Goal: Register for event/course

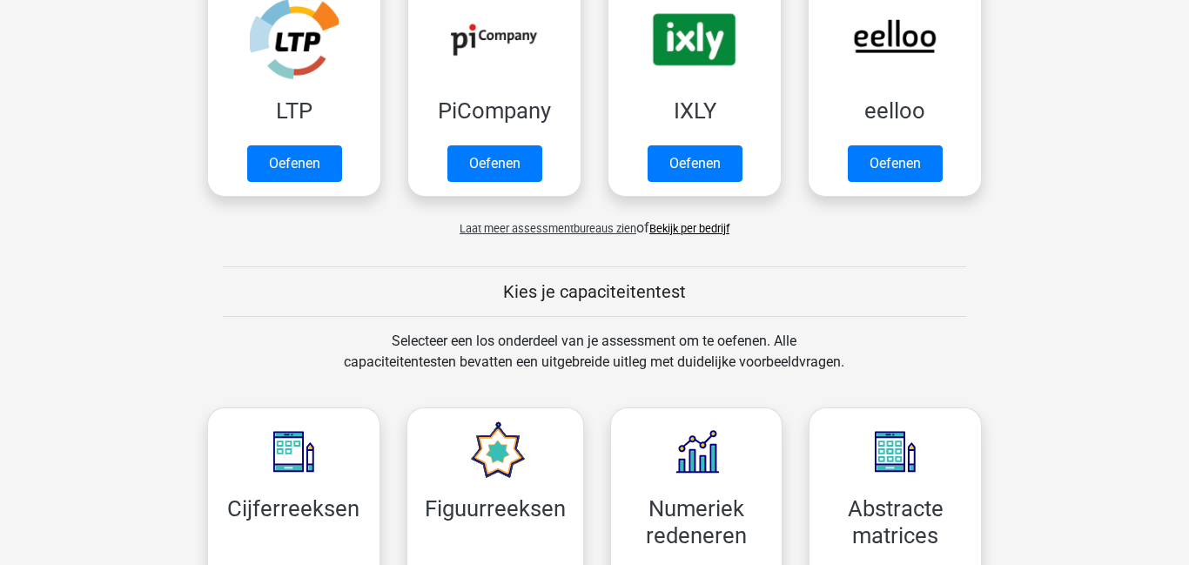
scroll to position [413, 0]
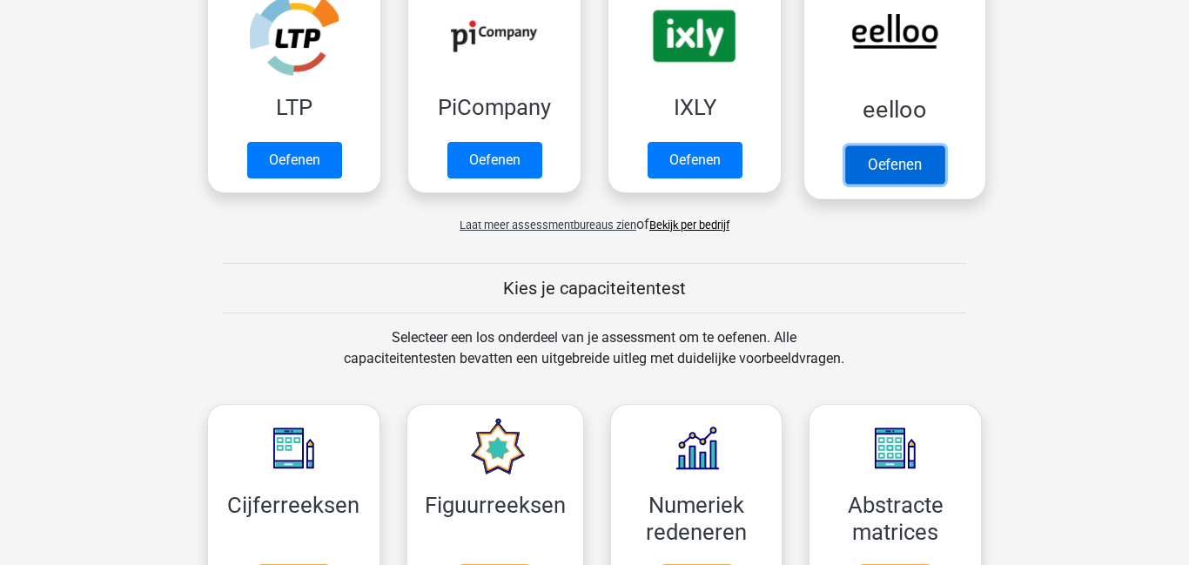
click at [909, 165] on link "Oefenen" at bounding box center [894, 164] width 99 height 38
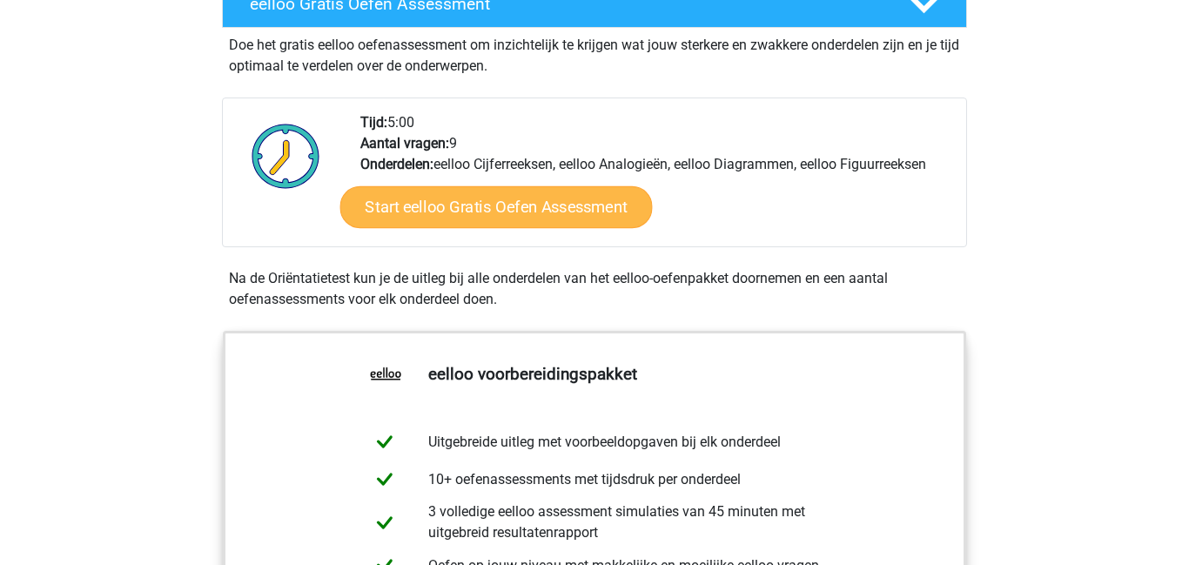
scroll to position [356, 0]
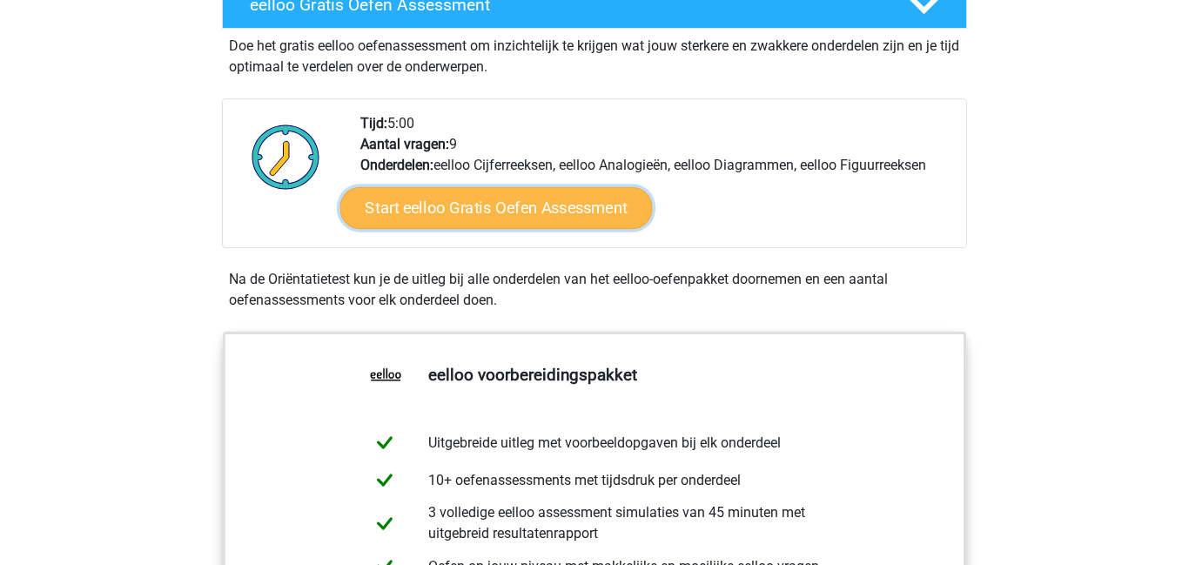
click at [495, 198] on link "Start eelloo Gratis Oefen Assessment" at bounding box center [496, 208] width 313 height 42
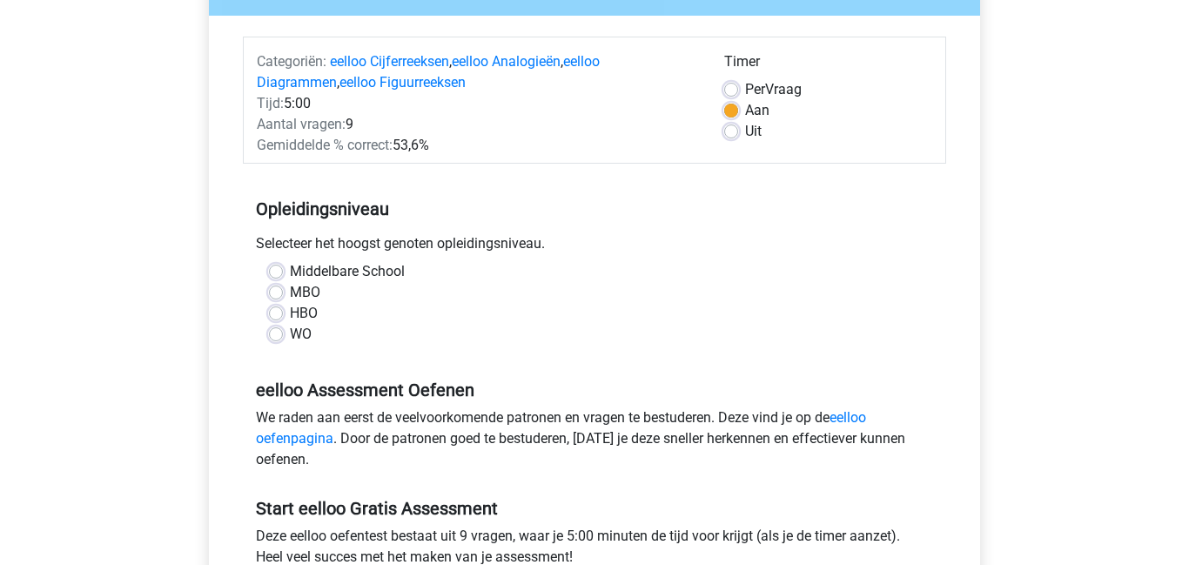
scroll to position [221, 0]
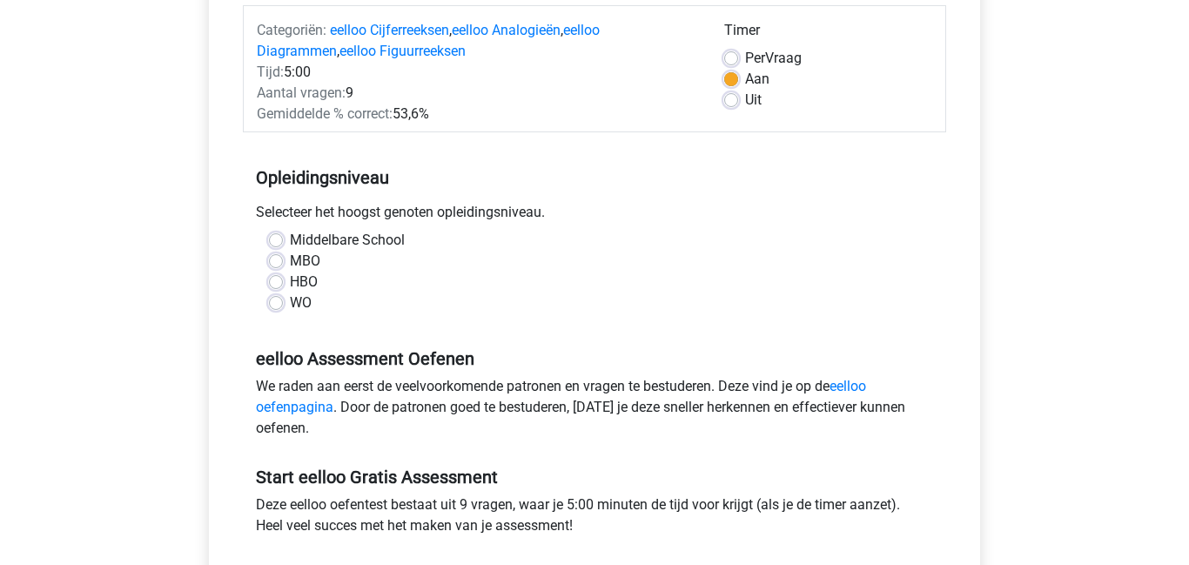
click at [325, 239] on label "Middelbare School" at bounding box center [347, 240] width 115 height 21
click at [283, 239] on input "Middelbare School" at bounding box center [276, 238] width 14 height 17
radio input "true"
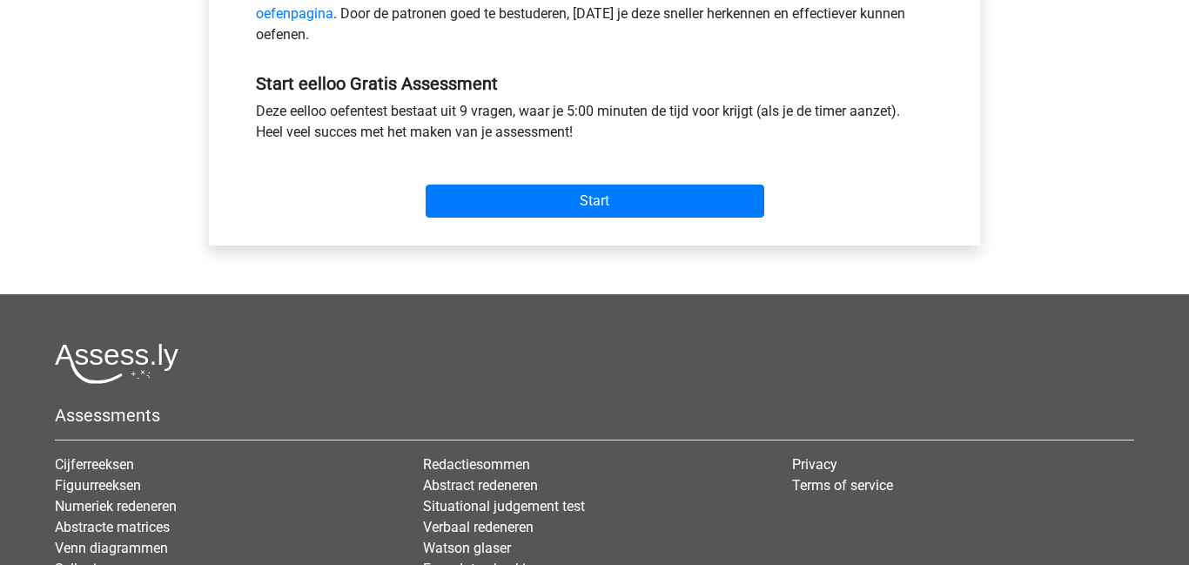
scroll to position [657, 0]
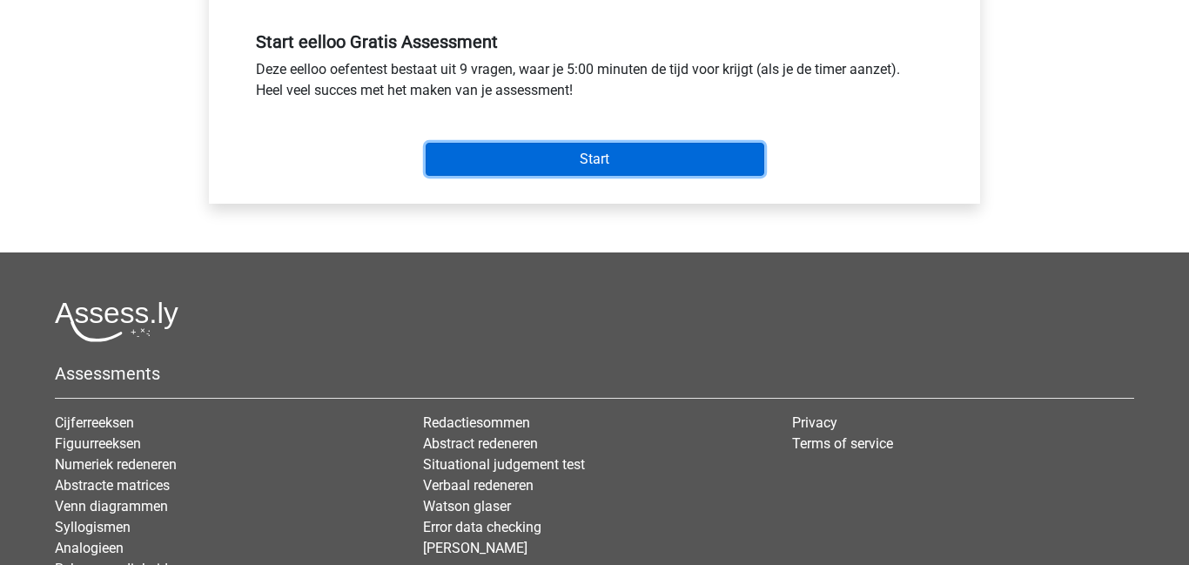
click at [583, 171] on input "Start" at bounding box center [595, 159] width 339 height 33
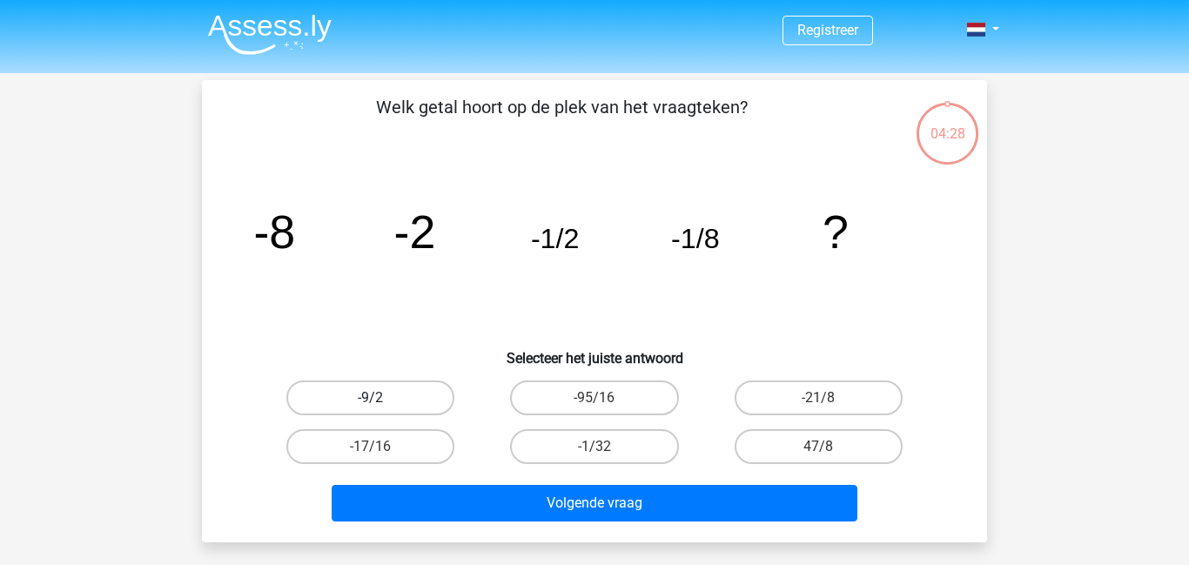
click at [428, 401] on label "-9/2" at bounding box center [370, 398] width 168 height 35
click at [382, 401] on input "-9/2" at bounding box center [376, 403] width 11 height 11
radio input "true"
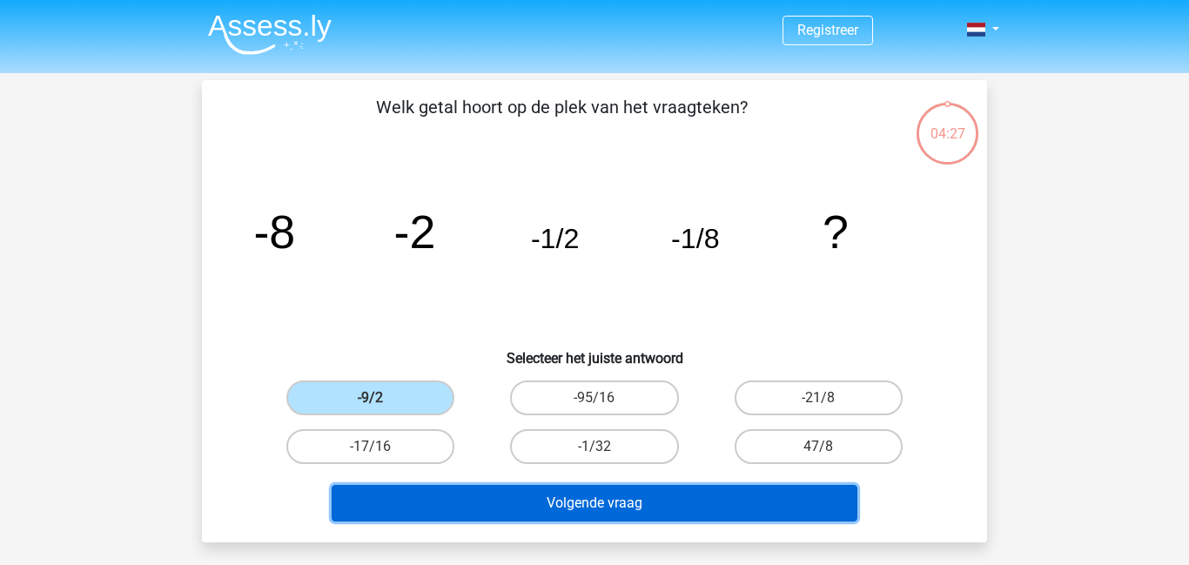
click at [549, 491] on button "Volgende vraag" at bounding box center [595, 503] width 527 height 37
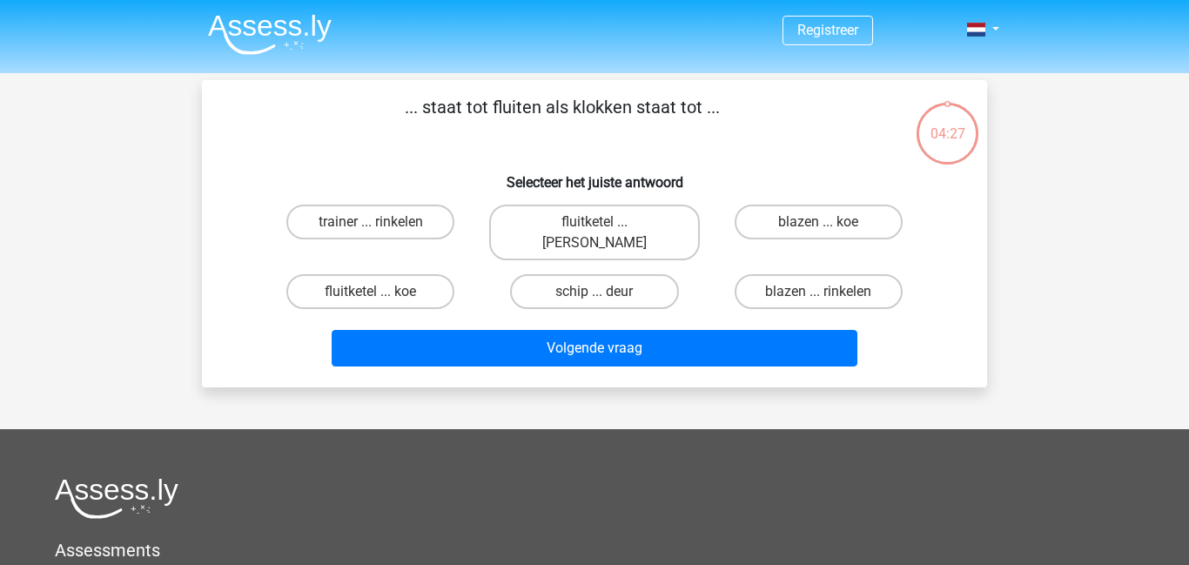
scroll to position [80, 0]
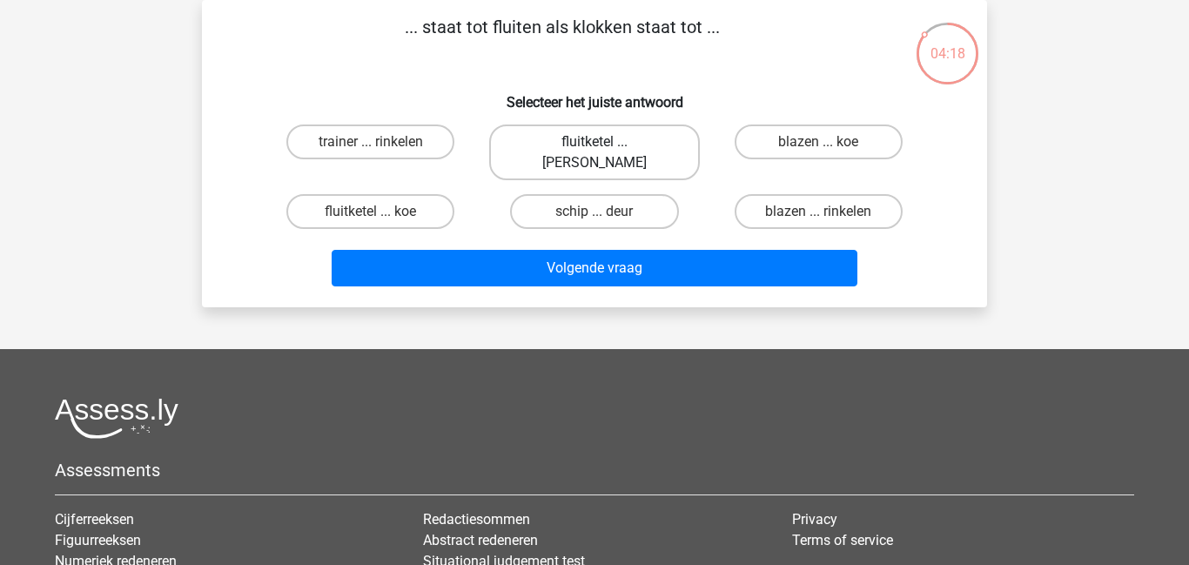
click at [545, 152] on label "fluitketel ... luiden" at bounding box center [594, 153] width 210 height 56
click at [595, 152] on input "fluitketel ... luiden" at bounding box center [600, 147] width 11 height 11
radio input "true"
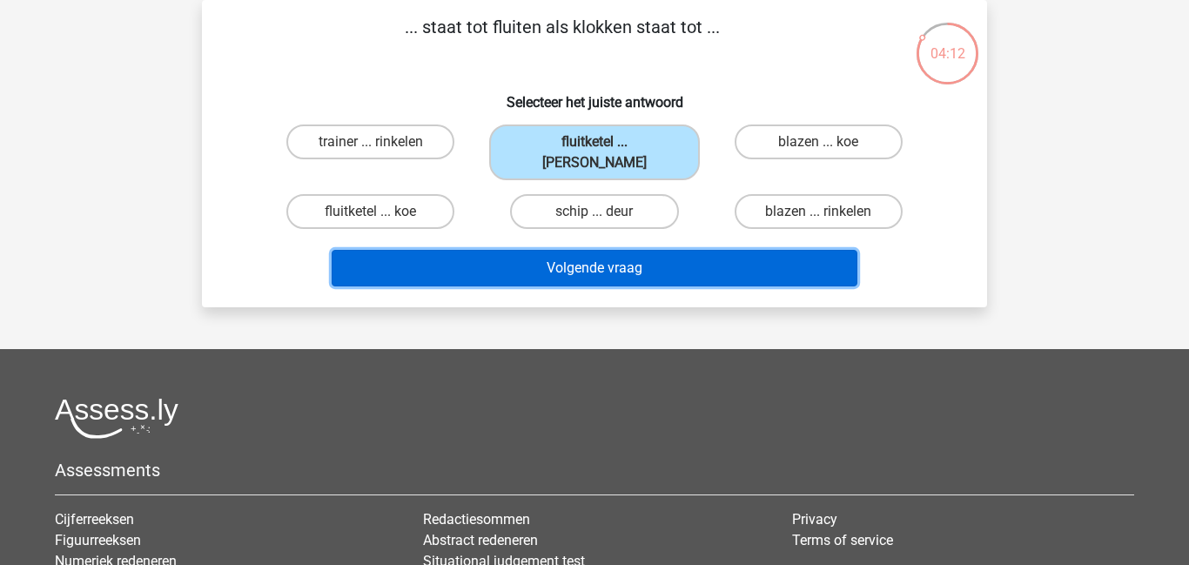
click at [576, 250] on button "Volgende vraag" at bounding box center [595, 268] width 527 height 37
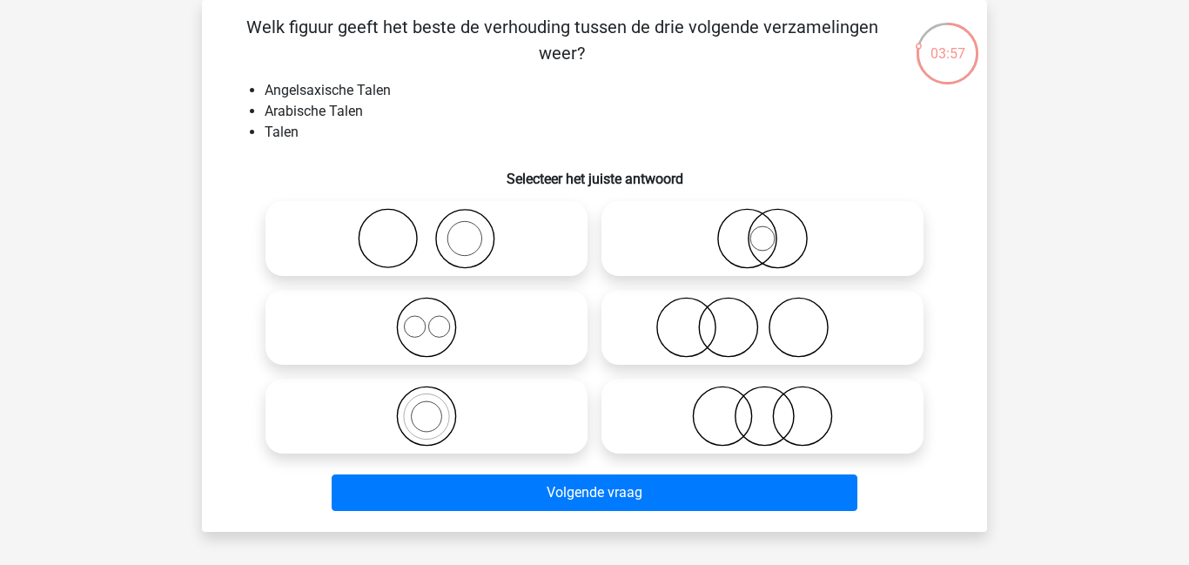
click at [483, 329] on icon at bounding box center [427, 327] width 308 height 61
click at [438, 319] on input "radio" at bounding box center [432, 312] width 11 height 11
radio input "true"
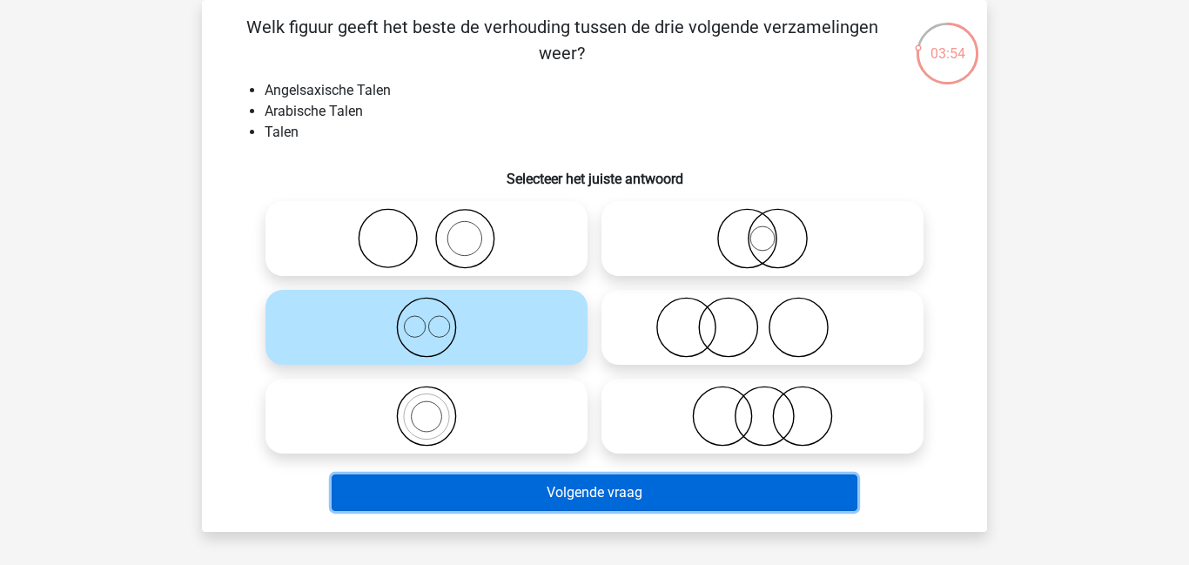
click at [612, 496] on button "Volgende vraag" at bounding box center [595, 493] width 527 height 37
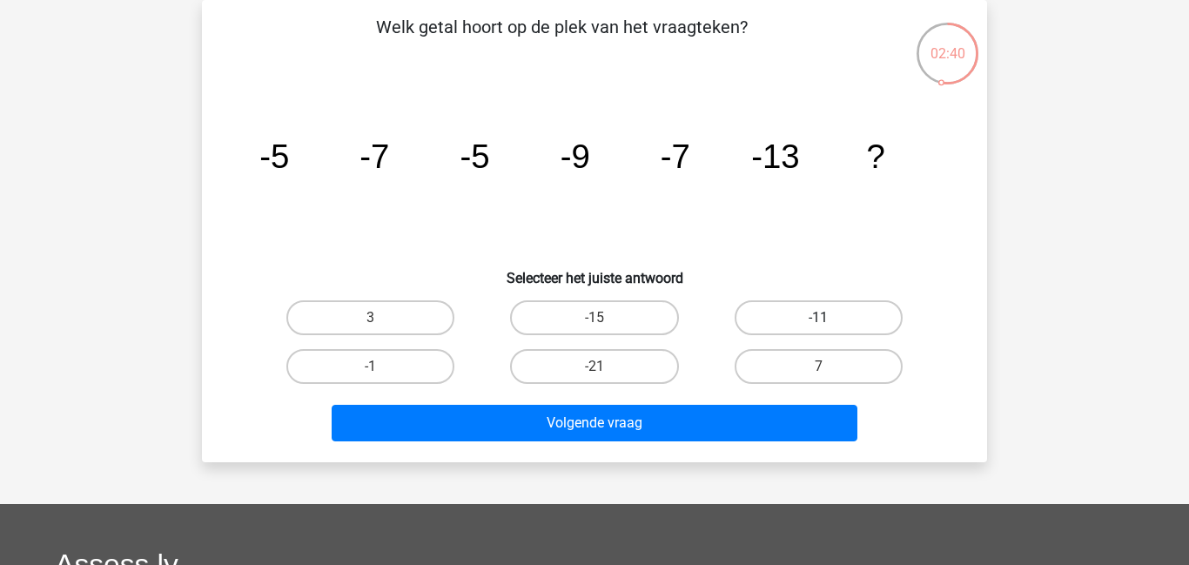
click at [860, 322] on label "-11" at bounding box center [819, 317] width 168 height 35
click at [830, 322] on input "-11" at bounding box center [824, 323] width 11 height 11
radio input "true"
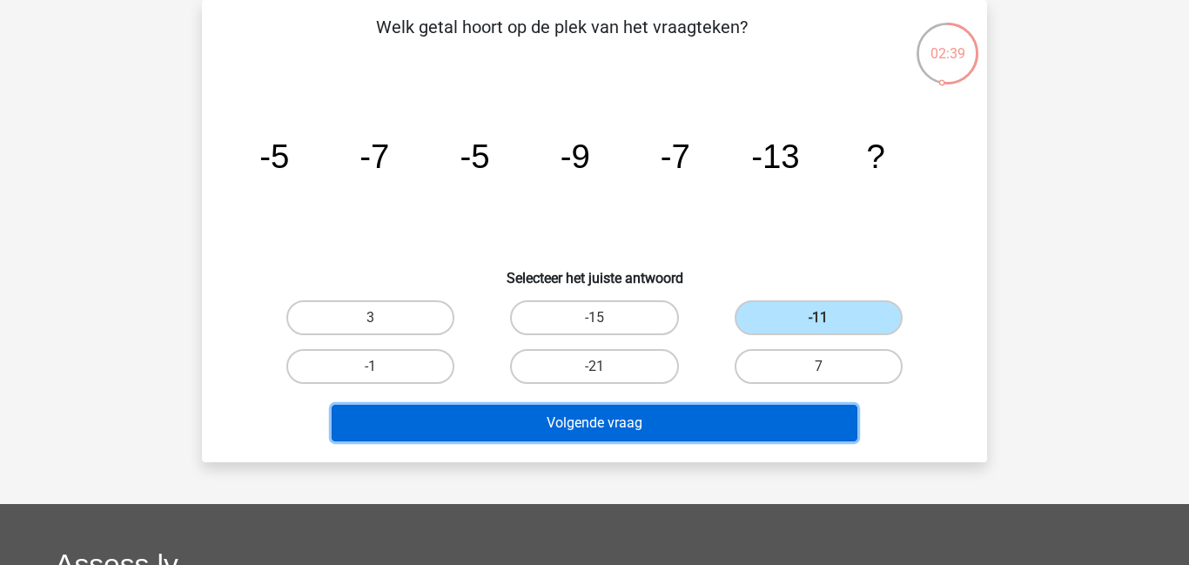
click at [745, 428] on button "Volgende vraag" at bounding box center [595, 423] width 527 height 37
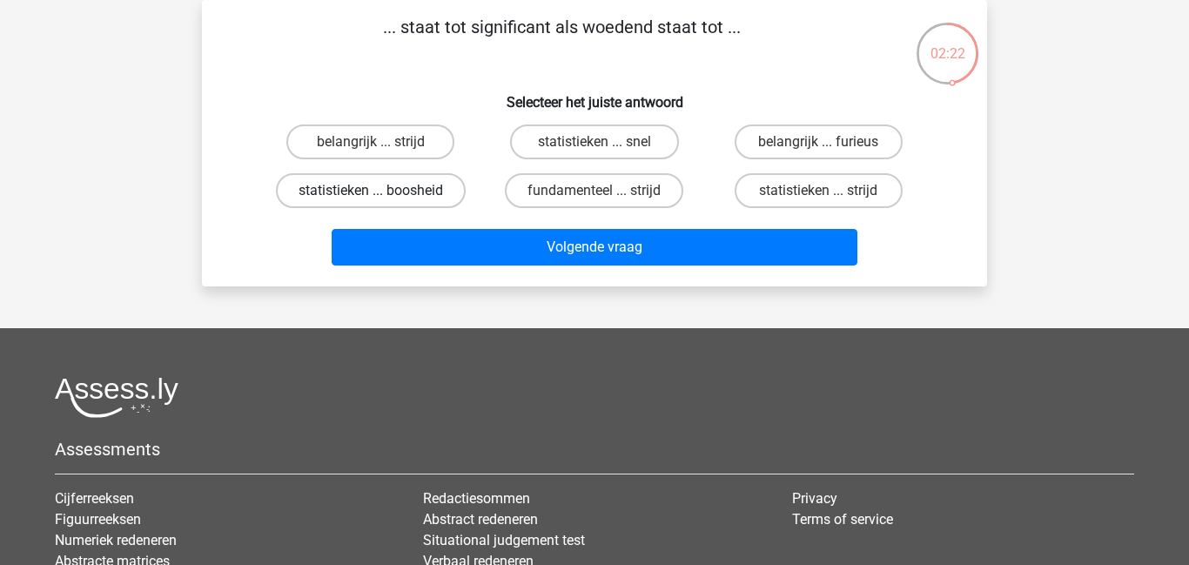
click at [361, 188] on label "statistieken ... boosheid" at bounding box center [371, 190] width 190 height 35
click at [371, 191] on input "statistieken ... boosheid" at bounding box center [376, 196] width 11 height 11
radio input "true"
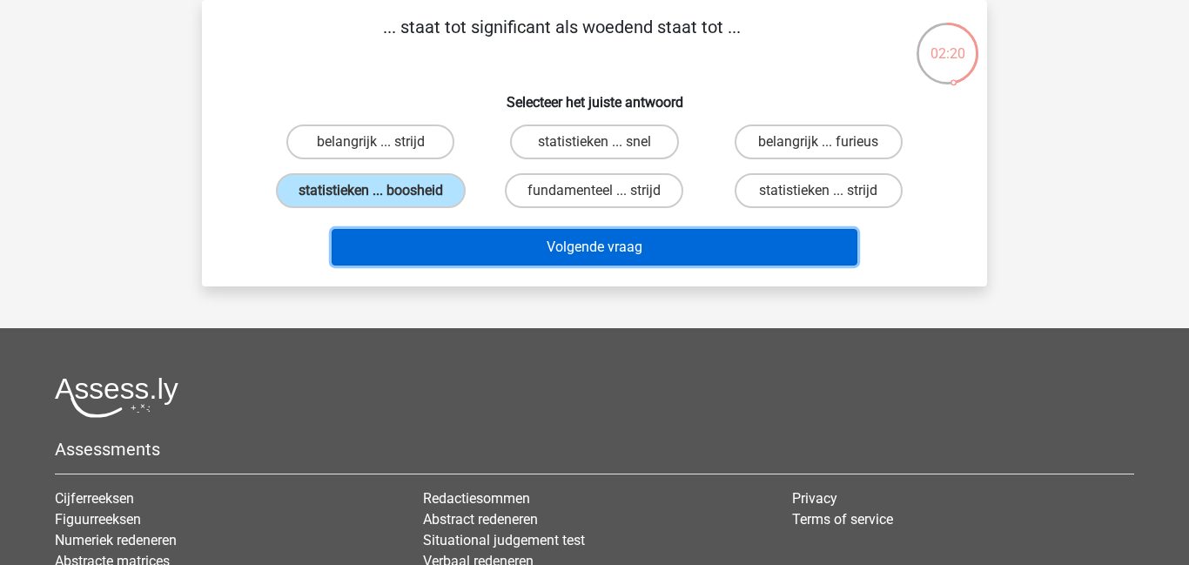
click at [521, 253] on button "Volgende vraag" at bounding box center [595, 247] width 527 height 37
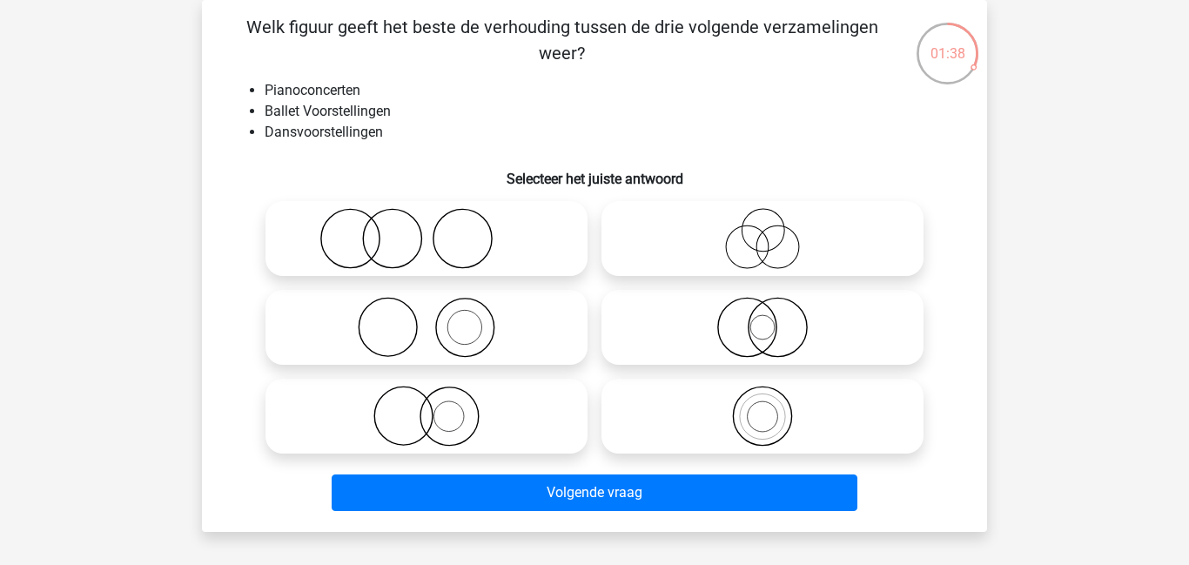
click at [792, 403] on icon at bounding box center [763, 416] width 308 height 61
click at [774, 403] on input "radio" at bounding box center [768, 401] width 11 height 11
radio input "true"
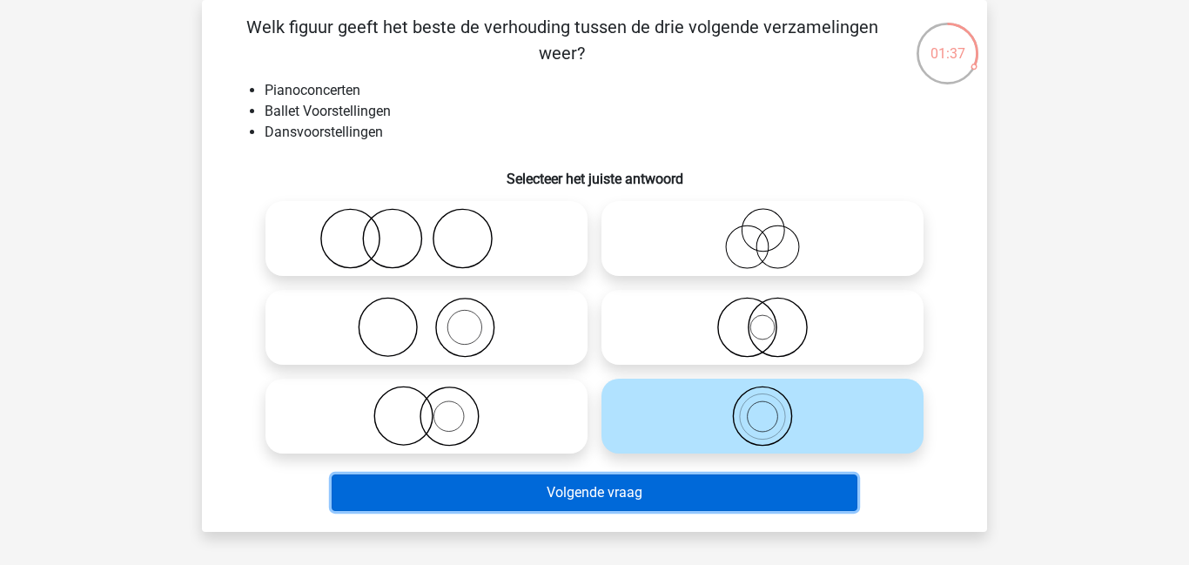
click at [657, 500] on button "Volgende vraag" at bounding box center [595, 493] width 527 height 37
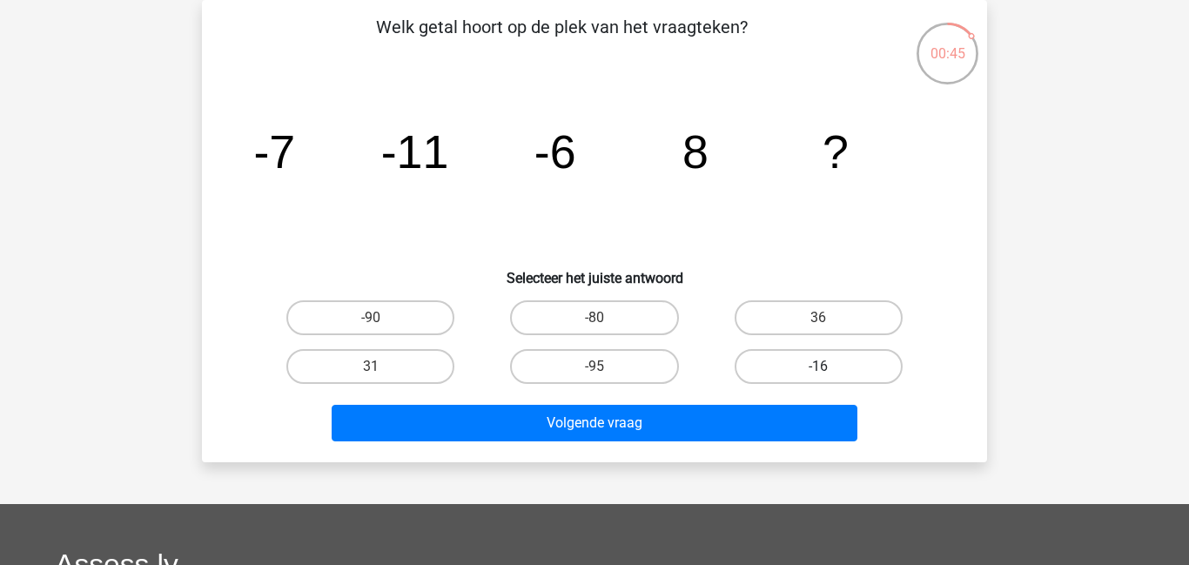
click at [870, 369] on label "-16" at bounding box center [819, 366] width 168 height 35
click at [830, 369] on input "-16" at bounding box center [824, 372] width 11 height 11
radio input "true"
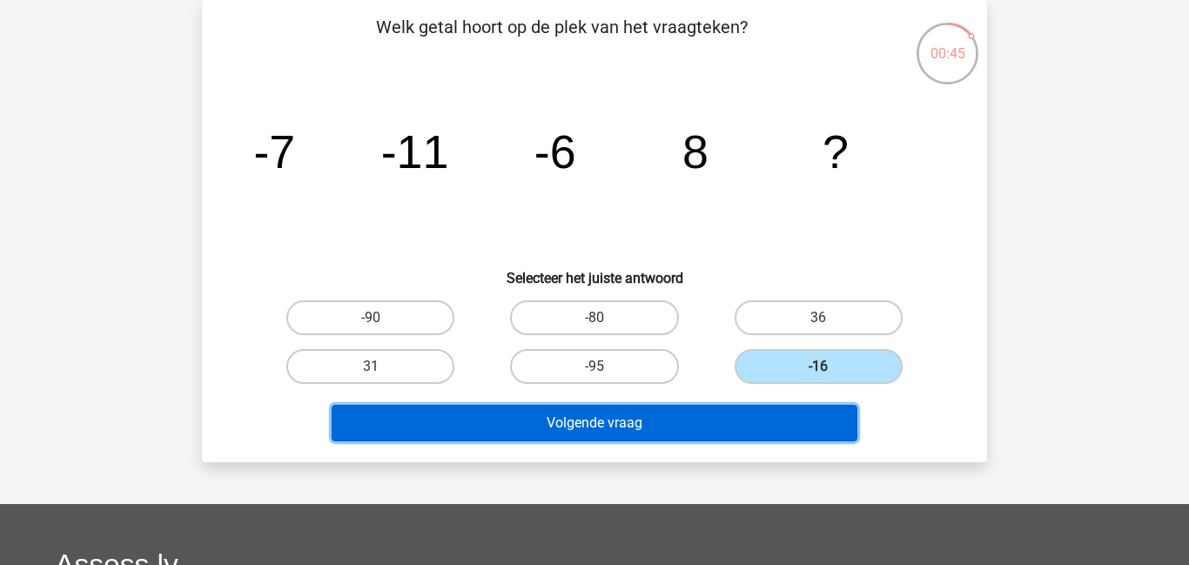
click at [776, 421] on button "Volgende vraag" at bounding box center [595, 423] width 527 height 37
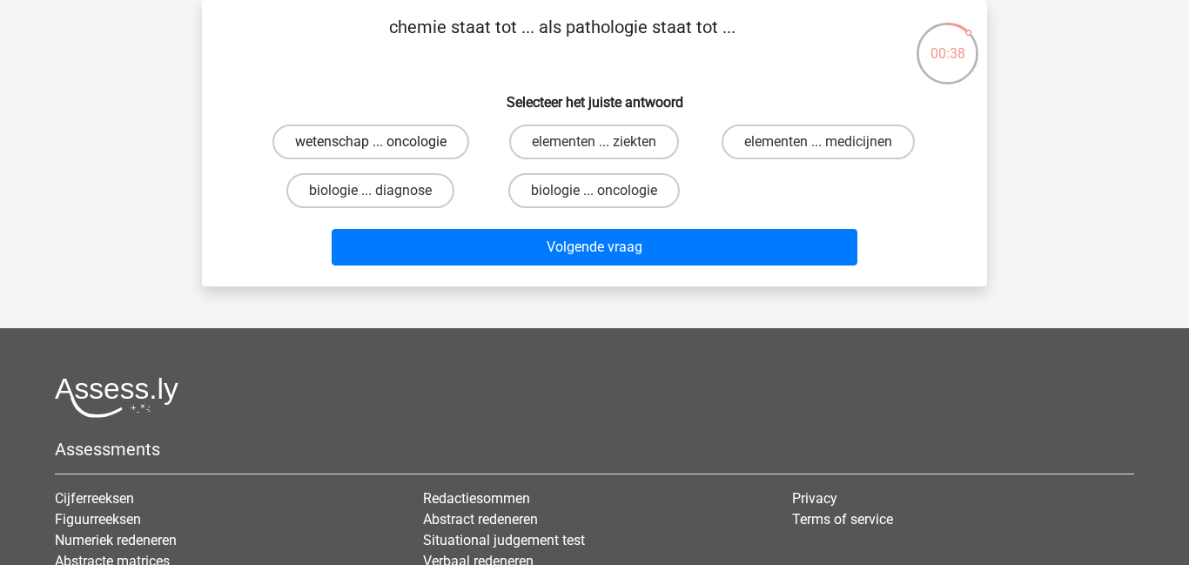
click at [435, 153] on label "wetenschap ... oncologie" at bounding box center [371, 142] width 197 height 35
click at [382, 153] on input "wetenschap ... oncologie" at bounding box center [376, 147] width 11 height 11
radio input "true"
click at [435, 153] on label "wetenschap ... oncologie" at bounding box center [371, 142] width 197 height 35
click at [382, 153] on input "wetenschap ... oncologie" at bounding box center [376, 147] width 11 height 11
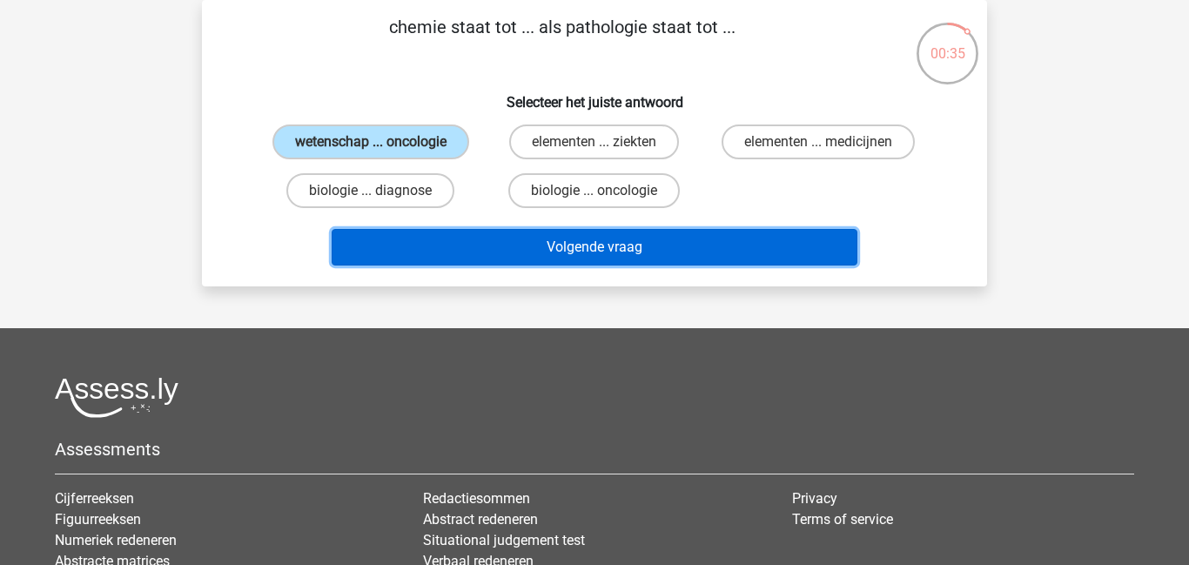
click at [628, 246] on button "Volgende vraag" at bounding box center [595, 247] width 527 height 37
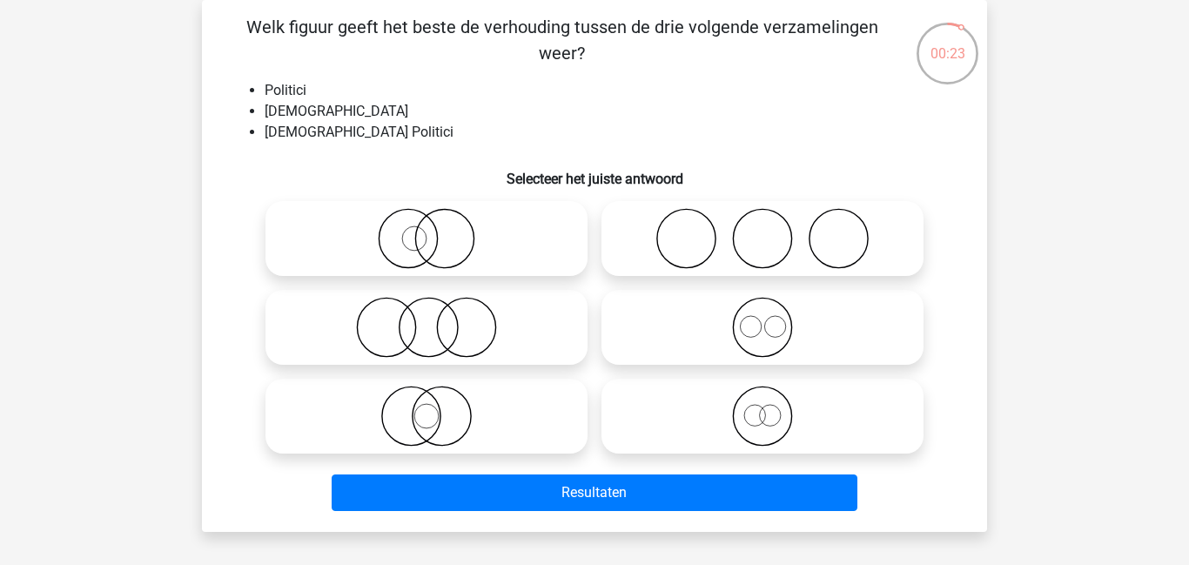
click at [430, 239] on icon at bounding box center [427, 238] width 308 height 61
click at [430, 230] on input "radio" at bounding box center [432, 224] width 11 height 11
radio input "true"
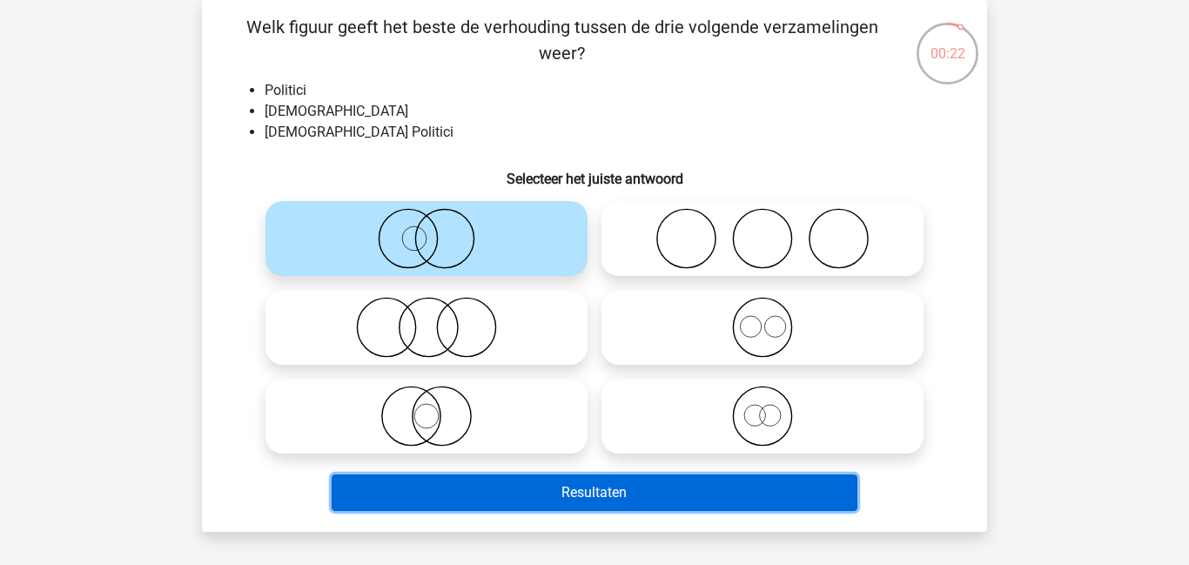
click at [597, 481] on button "Resultaten" at bounding box center [595, 493] width 527 height 37
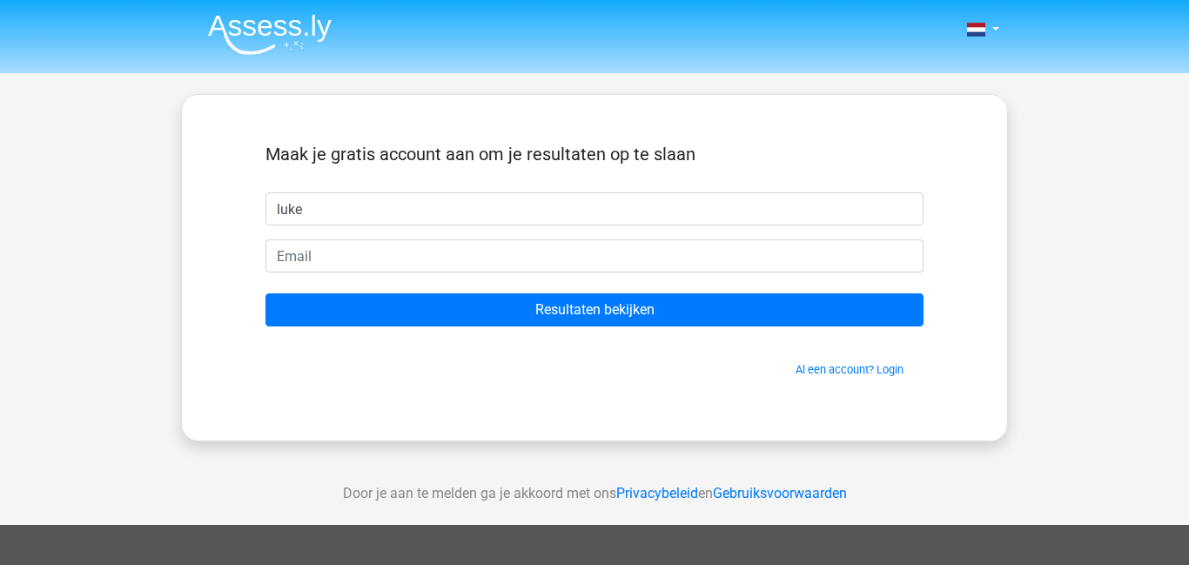
type input "luke"
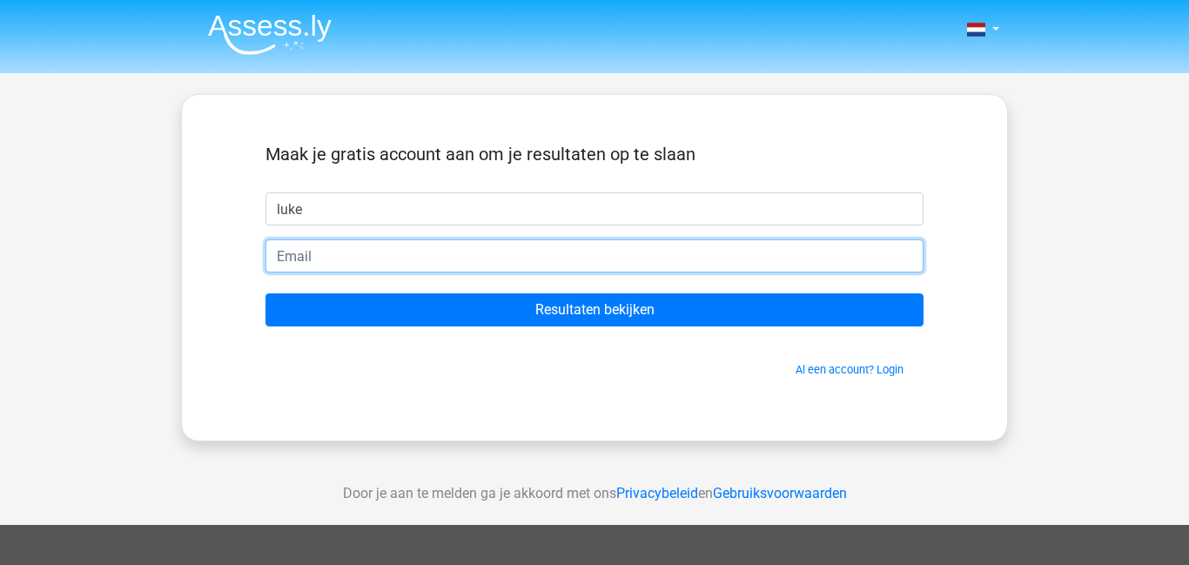
click at [387, 242] on input "email" at bounding box center [595, 255] width 658 height 33
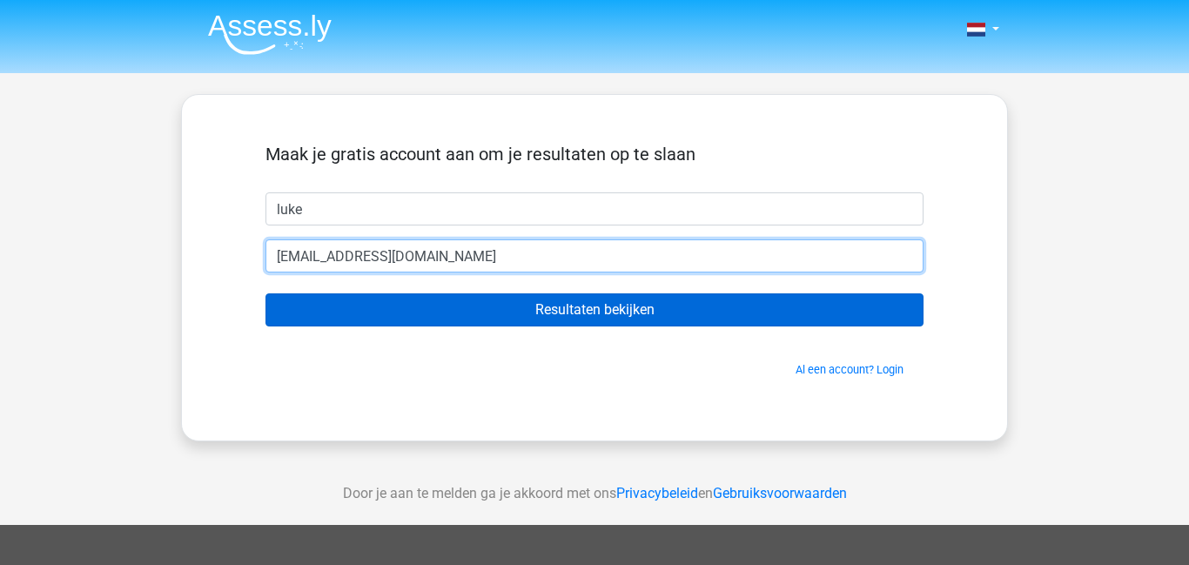
type input "vnoortluke@gmail.com"
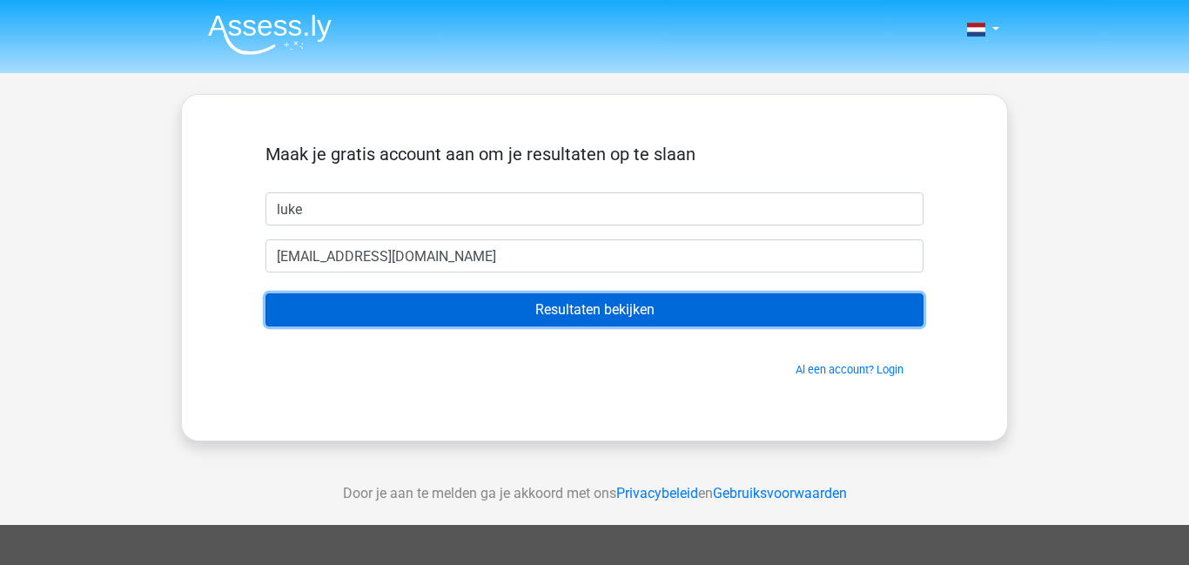
click at [335, 294] on input "Resultaten bekijken" at bounding box center [595, 309] width 658 height 33
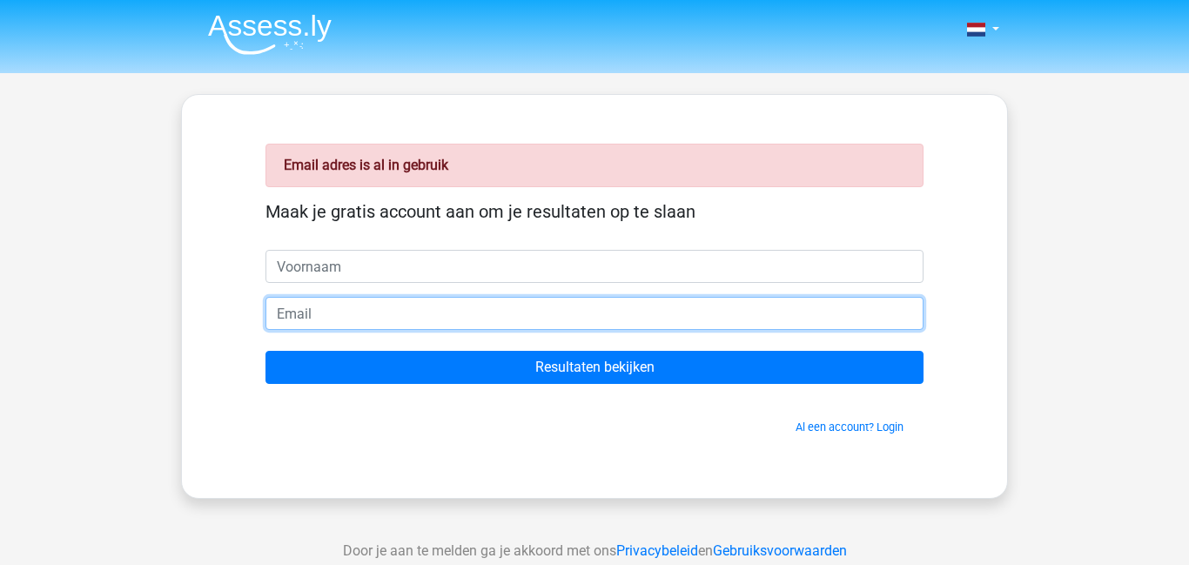
click at [333, 309] on input "email" at bounding box center [595, 313] width 658 height 33
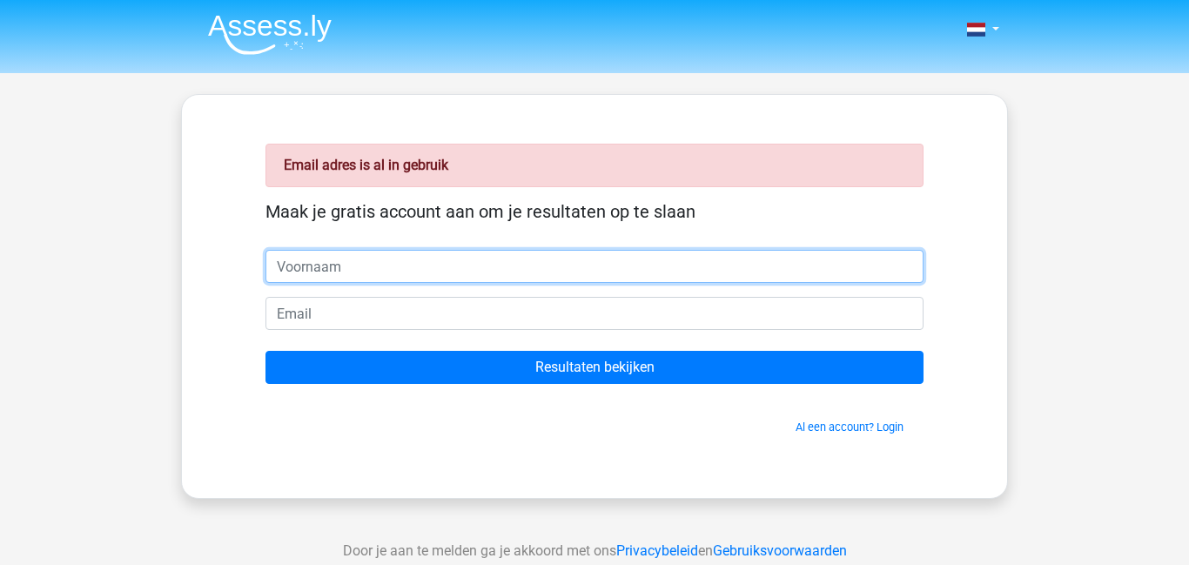
click at [320, 272] on input "text" at bounding box center [595, 266] width 658 height 33
type input "luke"
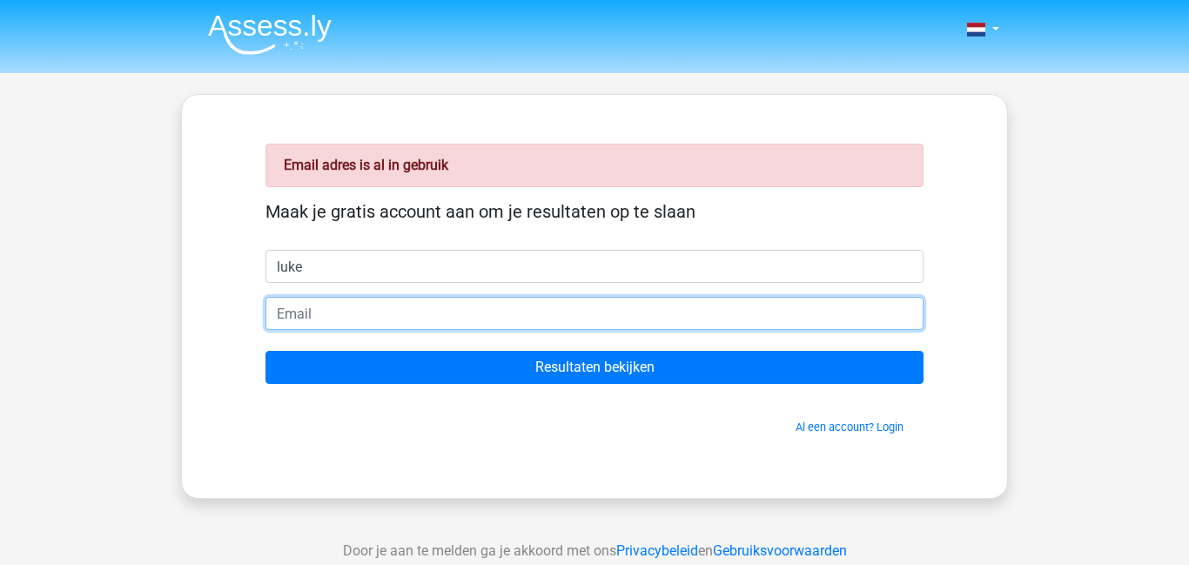
click at [308, 303] on input "email" at bounding box center [595, 313] width 658 height 33
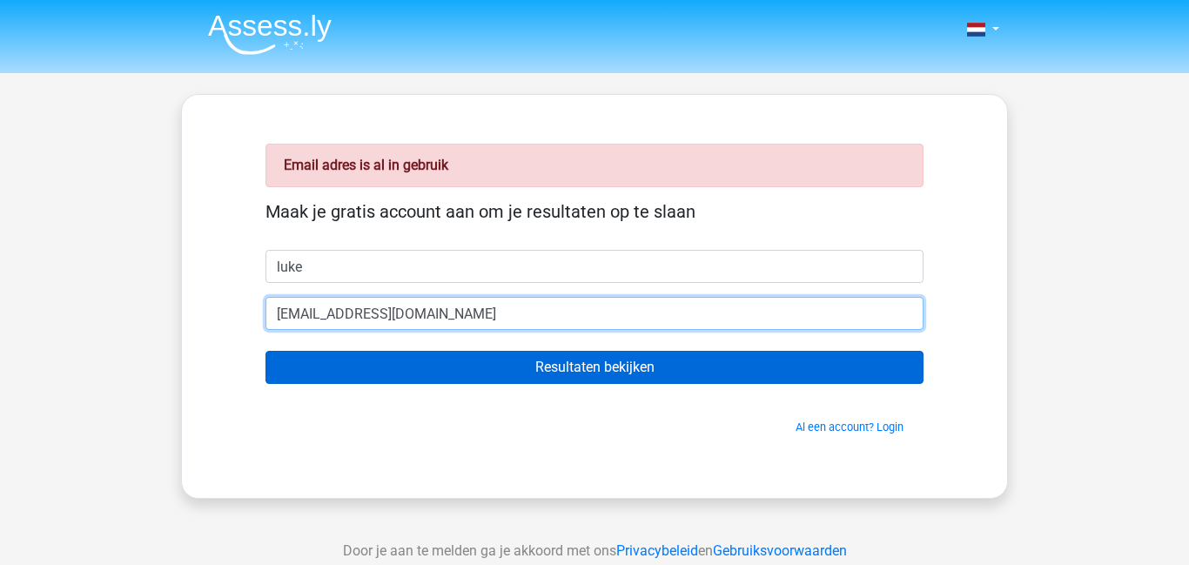
type input "lukevnwerk@gmail.com"
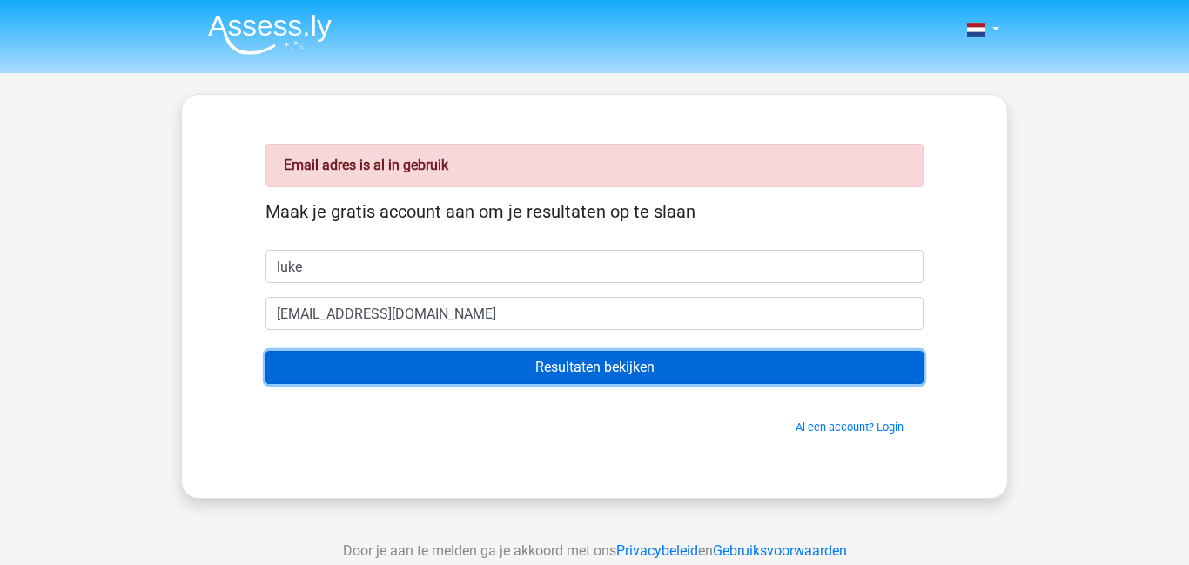
click at [307, 363] on input "Resultaten bekijken" at bounding box center [595, 367] width 658 height 33
